Goal: Task Accomplishment & Management: Use online tool/utility

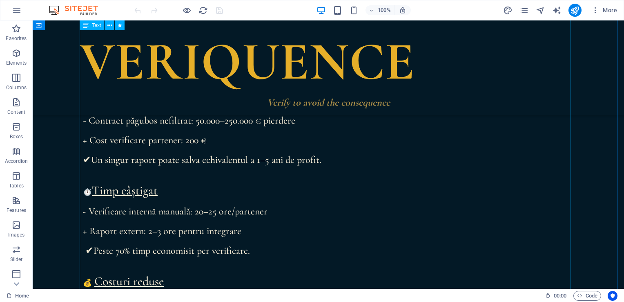
scroll to position [383, 0]
click at [191, 143] on div "„Cel mai mare dușman al cunoașterii nu este ignoranța, ci iluzia cunoașterii” […" at bounding box center [328, 221] width 491 height 612
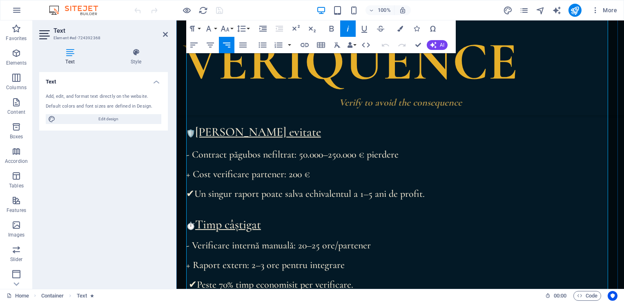
scroll to position [351, 0]
click at [300, 173] on p "+ Cost verificare partener: 200 €" at bounding box center [400, 173] width 428 height 10
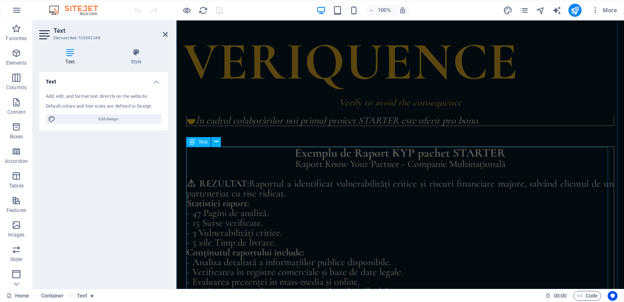
scroll to position [1446, 0]
click at [498, 154] on div "Exemplu de Raport KYP pachet STARTER Raport Know Your Partner - Companie Multin…" at bounding box center [400, 226] width 428 height 160
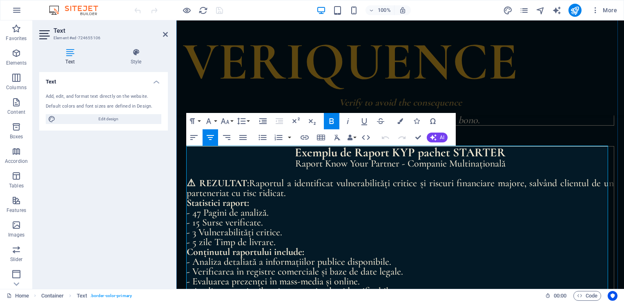
click at [506, 151] on p "Exemplu de Raport KYP pachet STARTER" at bounding box center [400, 152] width 427 height 12
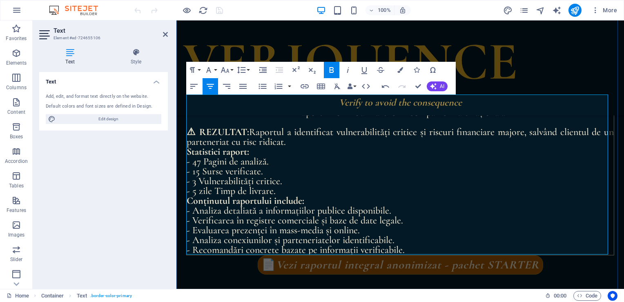
scroll to position [1525, 0]
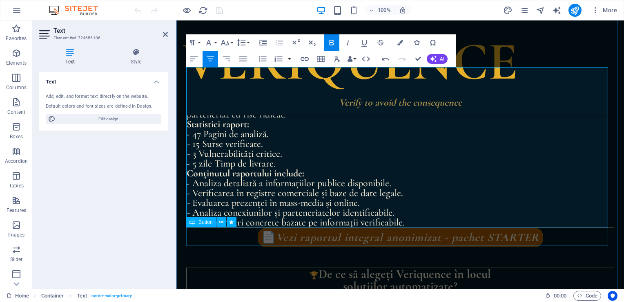
click at [517, 241] on div "📄 Vezi raportul integral anonimizat - pachet STARTER" at bounding box center [400, 237] width 428 height 19
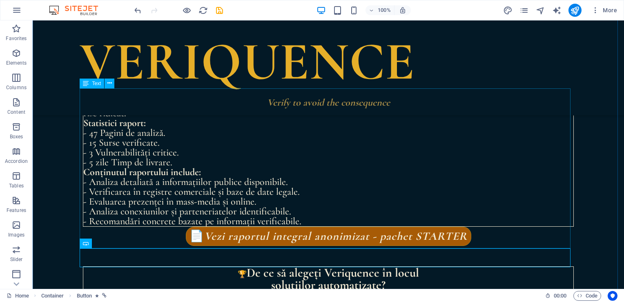
scroll to position [1526, 0]
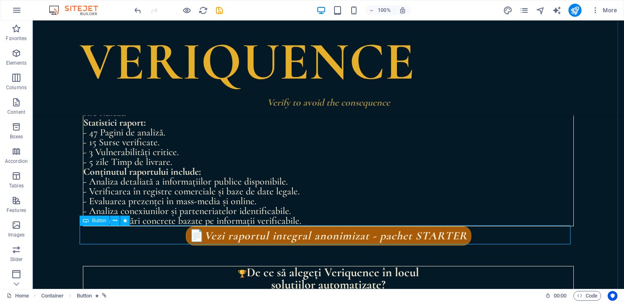
click at [444, 238] on div "📄 Vezi raportul integral anonimizat - pachet STARTER" at bounding box center [328, 235] width 491 height 19
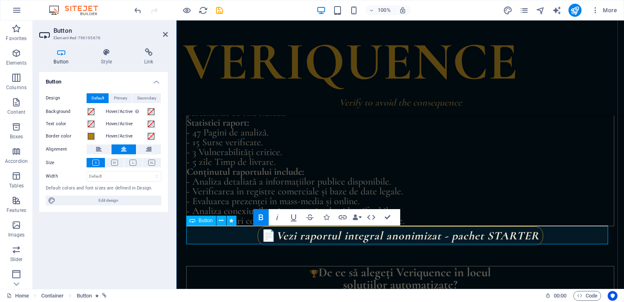
click at [533, 235] on strong "Vezi raportul integral anonimizat - pachet STARTER" at bounding box center [408, 235] width 264 height 14
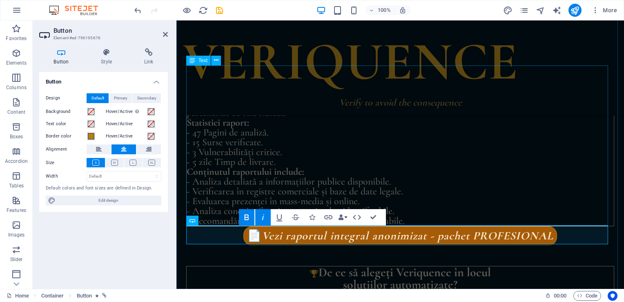
click at [547, 161] on div "Exemplu de Raport KYP pachet PROFESIONAL Raport Know Your Partner - Companie Mu…" at bounding box center [400, 146] width 428 height 160
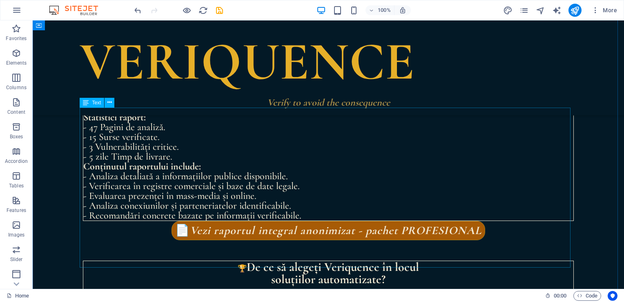
scroll to position [1533, 0]
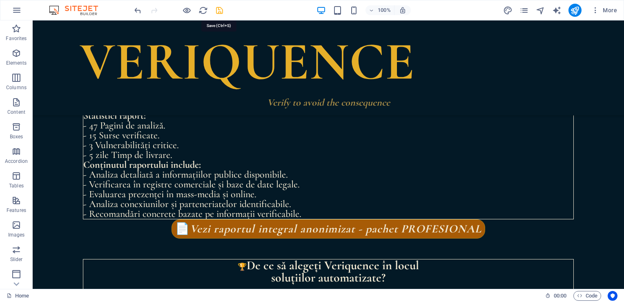
click at [220, 6] on icon "save" at bounding box center [219, 10] width 9 height 9
click at [576, 7] on icon "publish" at bounding box center [574, 10] width 9 height 9
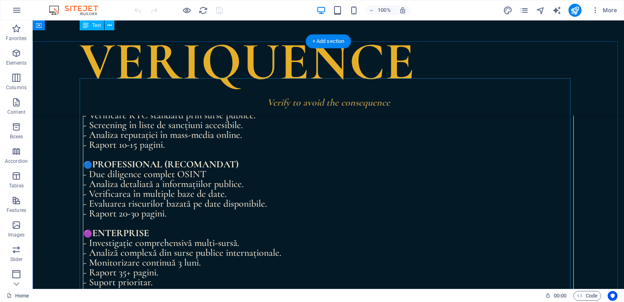
scroll to position [1263, 0]
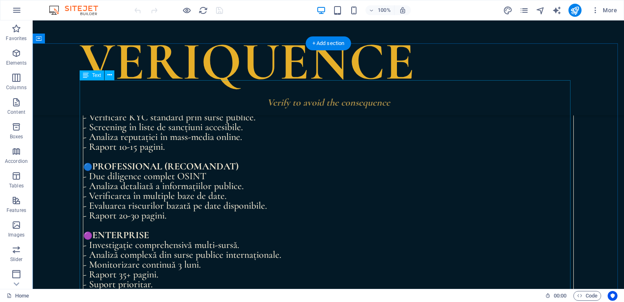
click at [116, 217] on div "Pachete de Servicii 🟢 STARTER - Verificare KYC standard prin surse publice. - S…" at bounding box center [328, 194] width 491 height 229
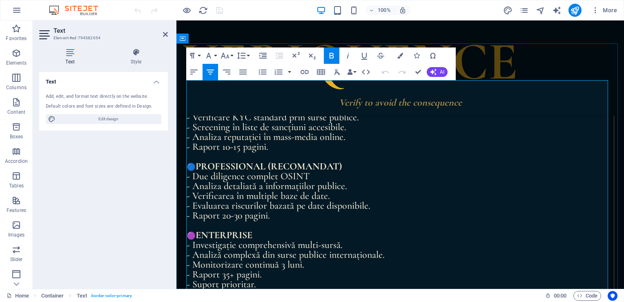
scroll to position [1295, 0]
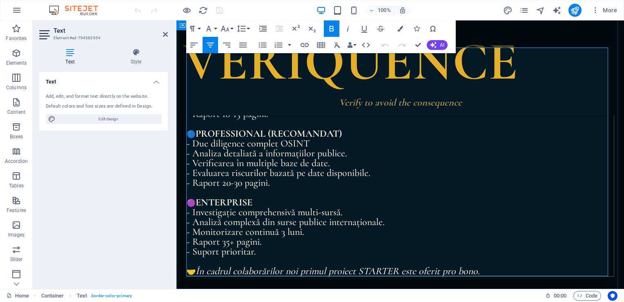
click at [222, 185] on span "- Raport 20-30 pagini." at bounding box center [228, 182] width 83 height 12
drag, startPoint x: 228, startPoint y: 244, endPoint x: 222, endPoint y: 242, distance: 5.9
click at [222, 242] on span "- Raport 35+ pagini." at bounding box center [224, 241] width 75 height 12
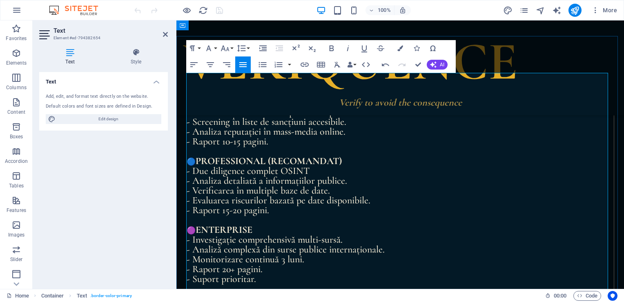
scroll to position [1268, 0]
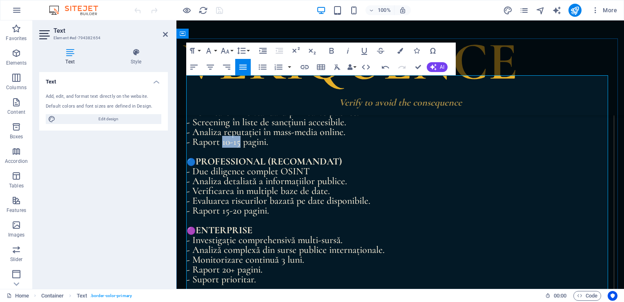
drag, startPoint x: 223, startPoint y: 143, endPoint x: 239, endPoint y: 145, distance: 16.9
click at [239, 145] on span "- Raport 10-15 pagini." at bounding box center [228, 142] width 82 height 12
click at [447, 127] on p "- Analiza reputației în mass-media online." at bounding box center [400, 132] width 427 height 10
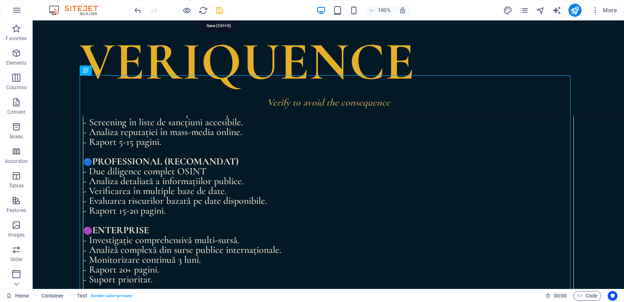
click at [221, 10] on icon "save" at bounding box center [219, 10] width 9 height 9
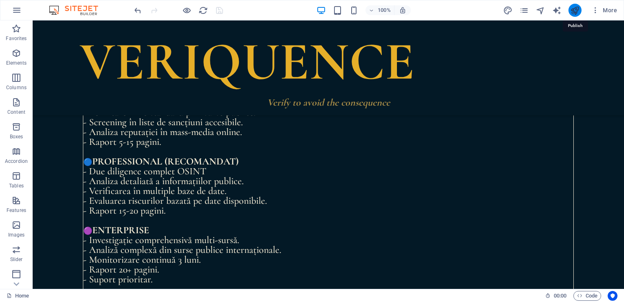
click at [573, 11] on icon "publish" at bounding box center [574, 10] width 9 height 9
